Goal: Task Accomplishment & Management: Manage account settings

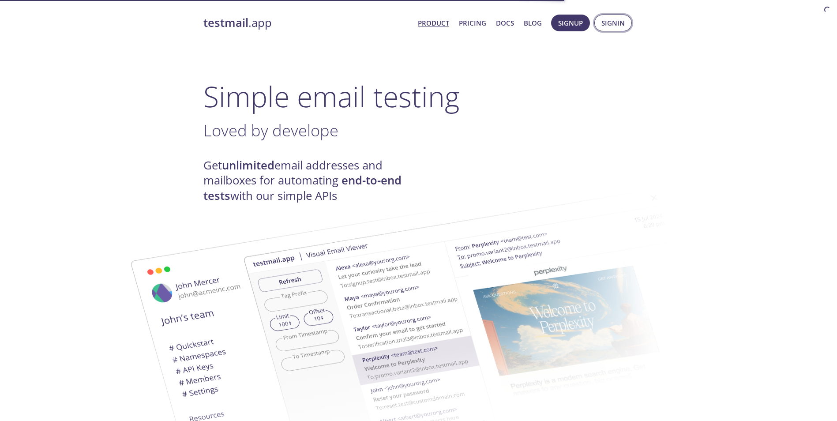
click at [612, 19] on span "Signin" at bounding box center [612, 22] width 23 height 11
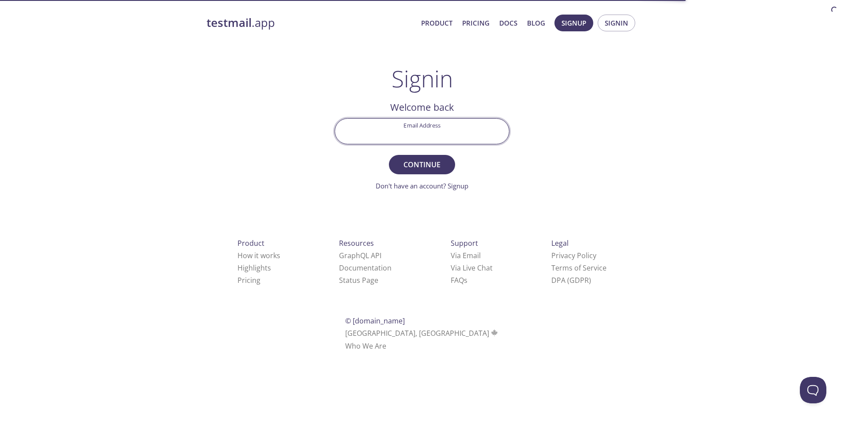
click at [409, 142] on input "Email Address" at bounding box center [422, 131] width 174 height 25
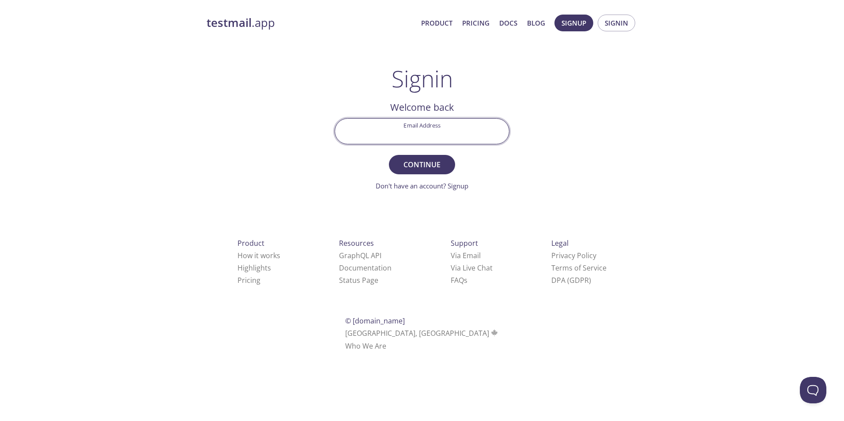
type input "armen.torunyan@ayyeka.com"
click at [416, 156] on button "Continue" at bounding box center [422, 164] width 66 height 19
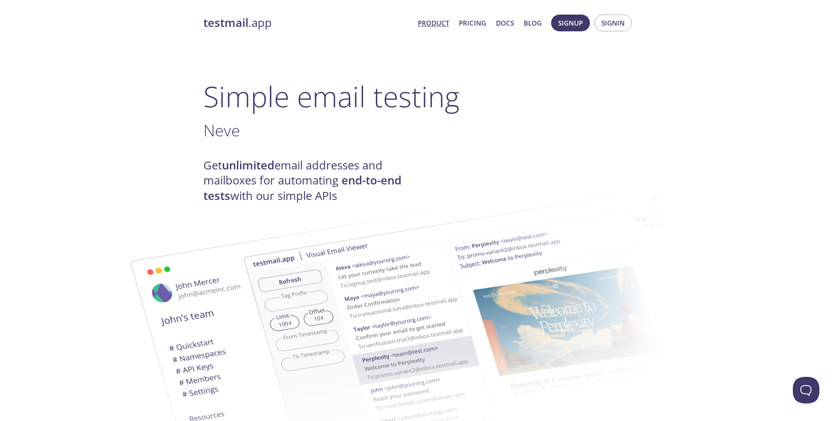
click at [426, 267] on img at bounding box center [481, 325] width 476 height 299
